Goal: Information Seeking & Learning: Find specific fact

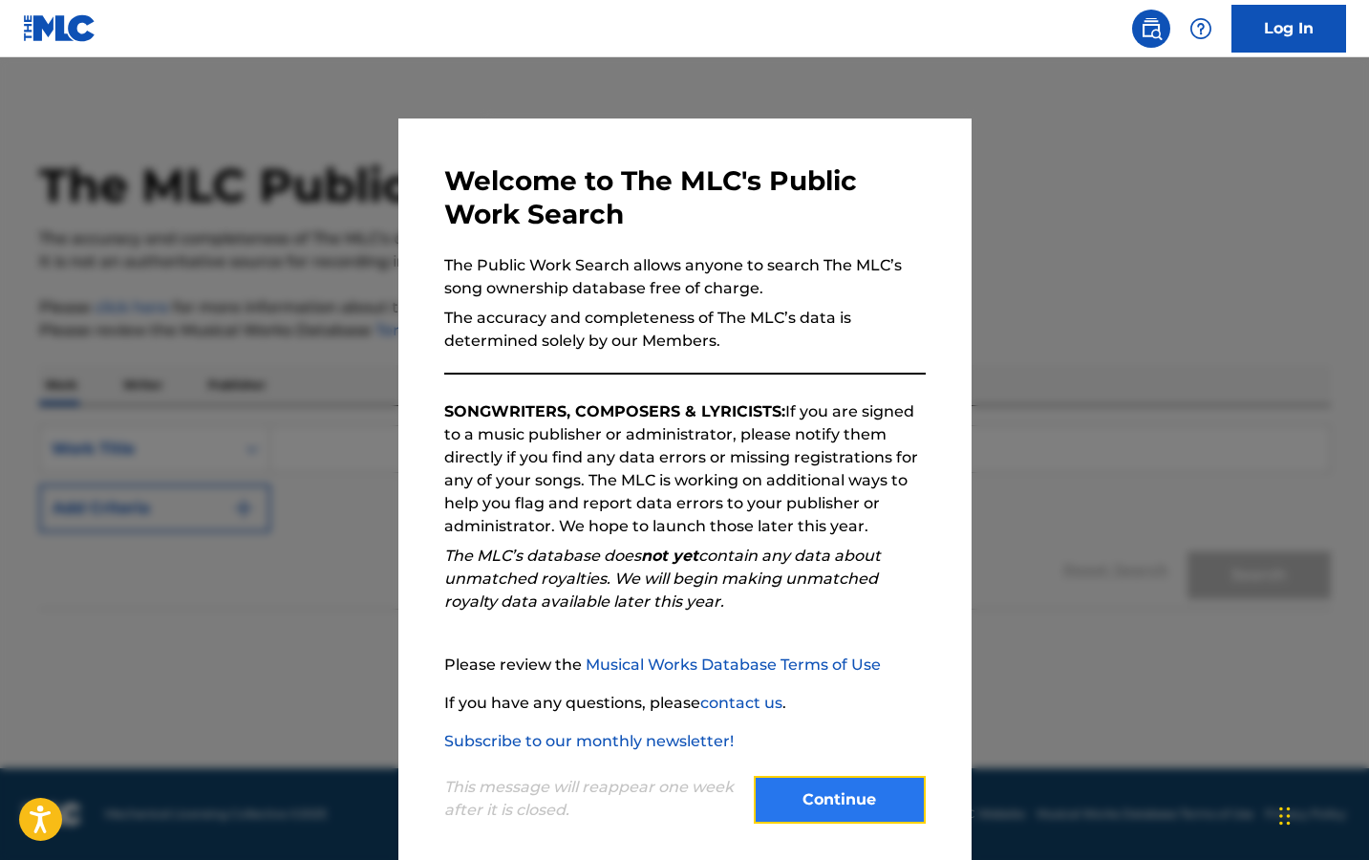
click at [807, 806] on button "Continue" at bounding box center [840, 799] width 172 height 48
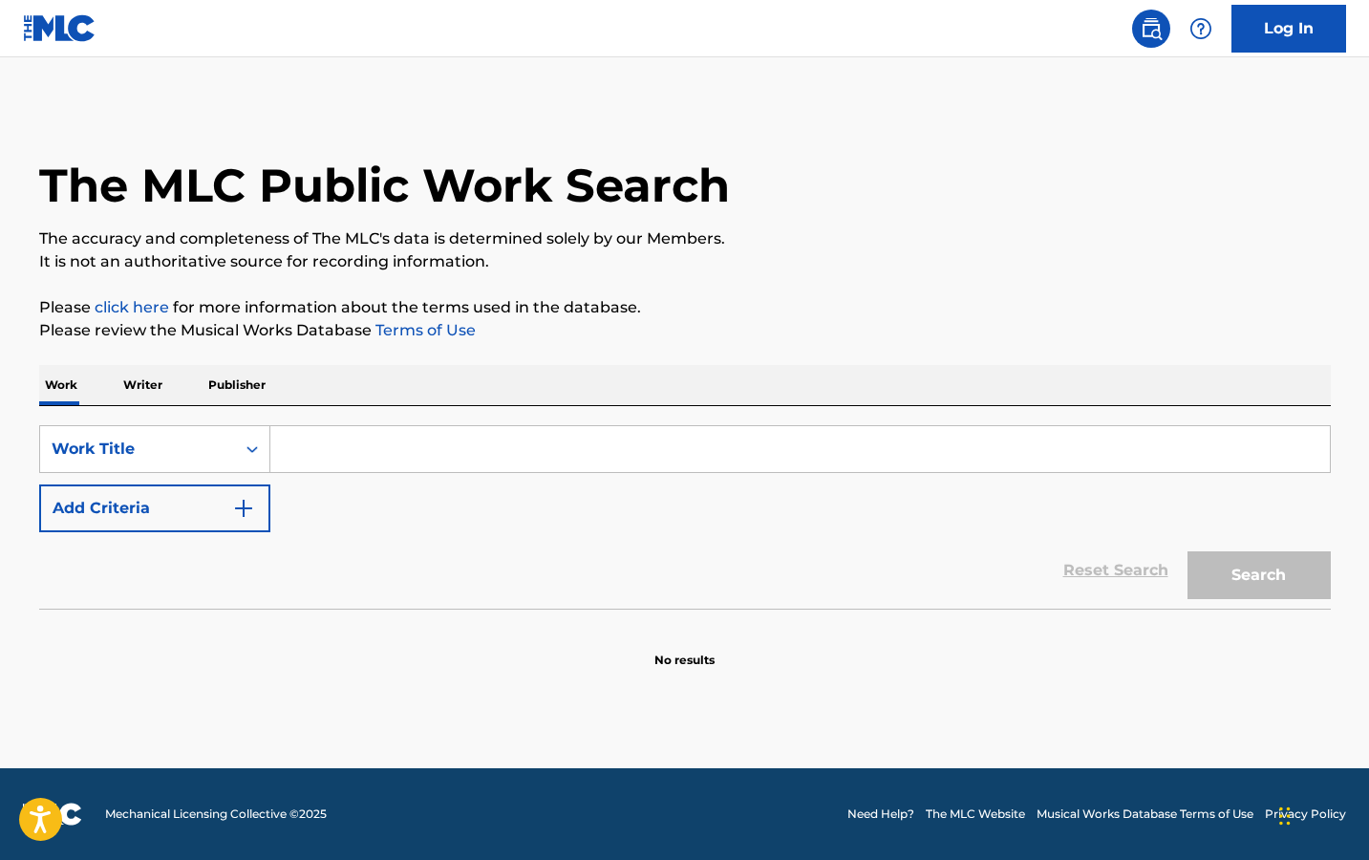
click at [464, 436] on input "Search Form" at bounding box center [799, 449] width 1059 height 46
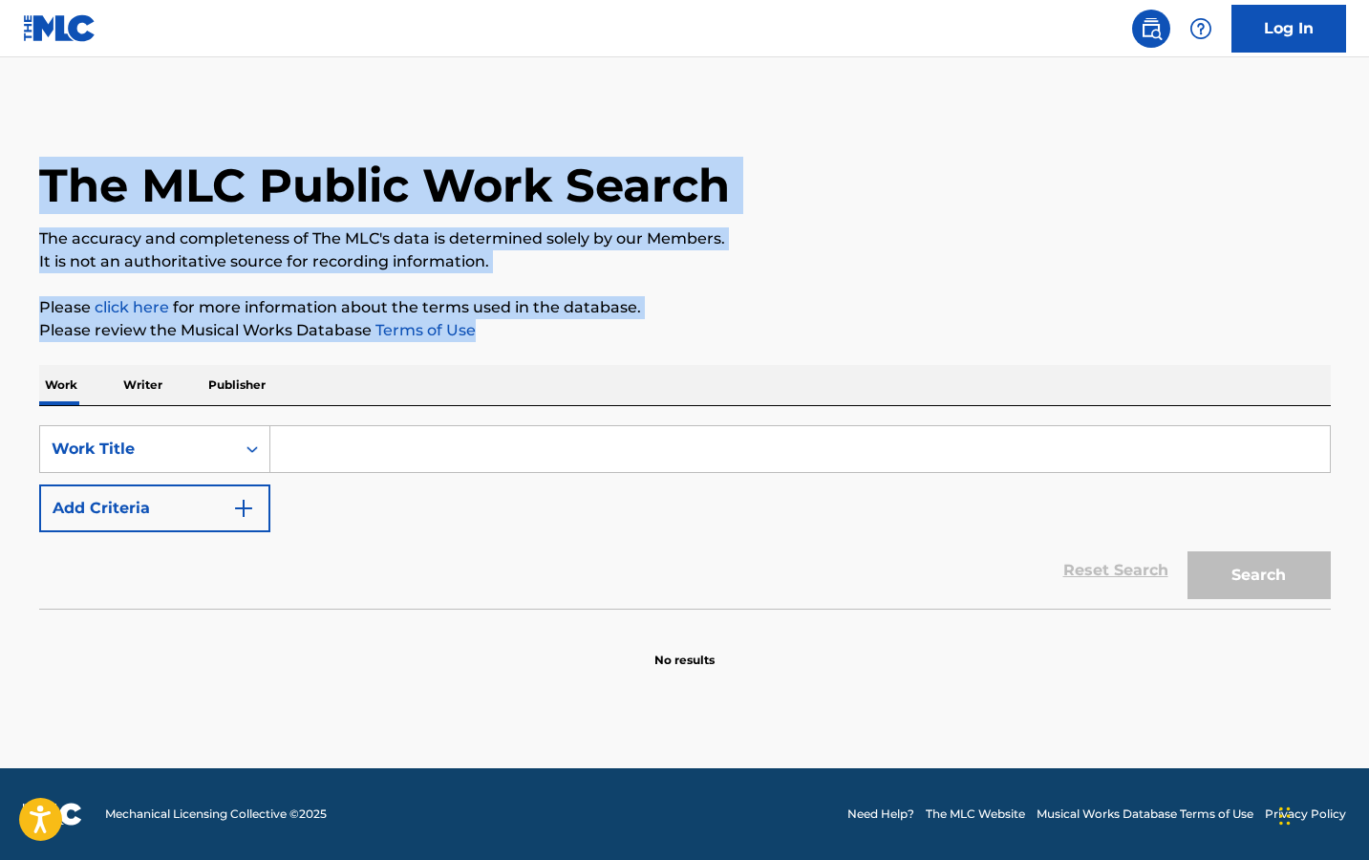
drag, startPoint x: 493, startPoint y: 326, endPoint x: 13, endPoint y: 177, distance: 502.0
click at [13, 177] on main "The MLC Public Work Search The accuracy and completeness of The MLC's data is d…" at bounding box center [684, 412] width 1369 height 711
copy div "The MLC Public Work Search The accuracy and completeness of The MLC's data is d…"
